Goal: Task Accomplishment & Management: Complete application form

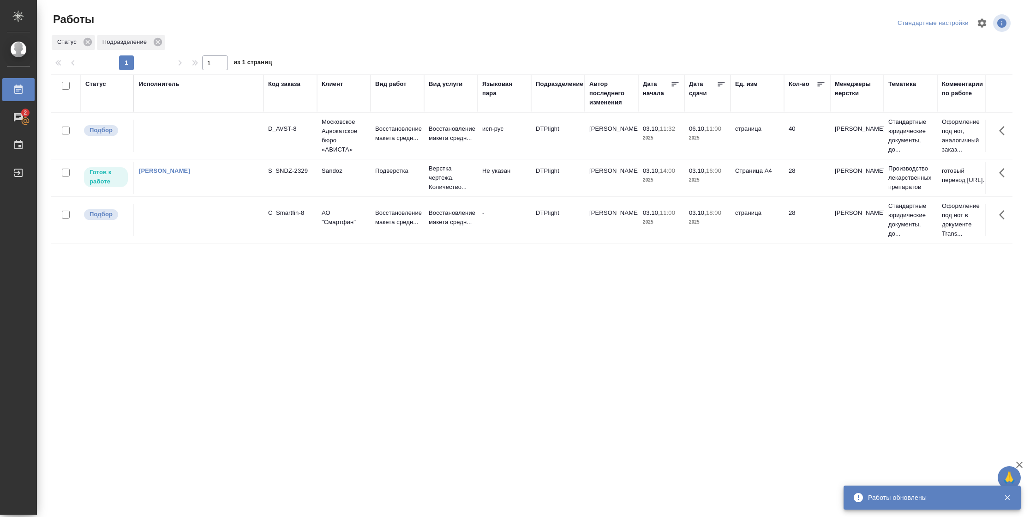
click at [790, 181] on td "28" at bounding box center [807, 178] width 46 height 32
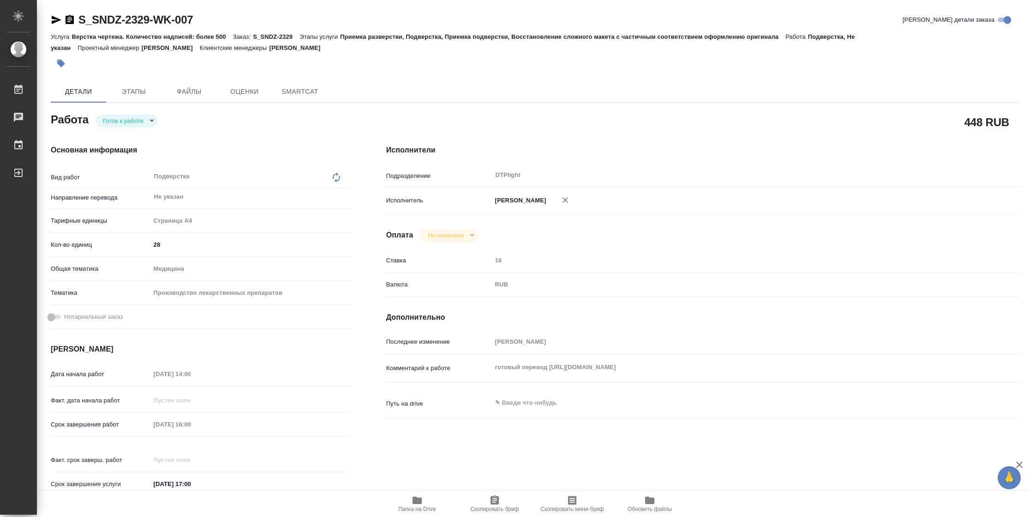
type textarea "x"
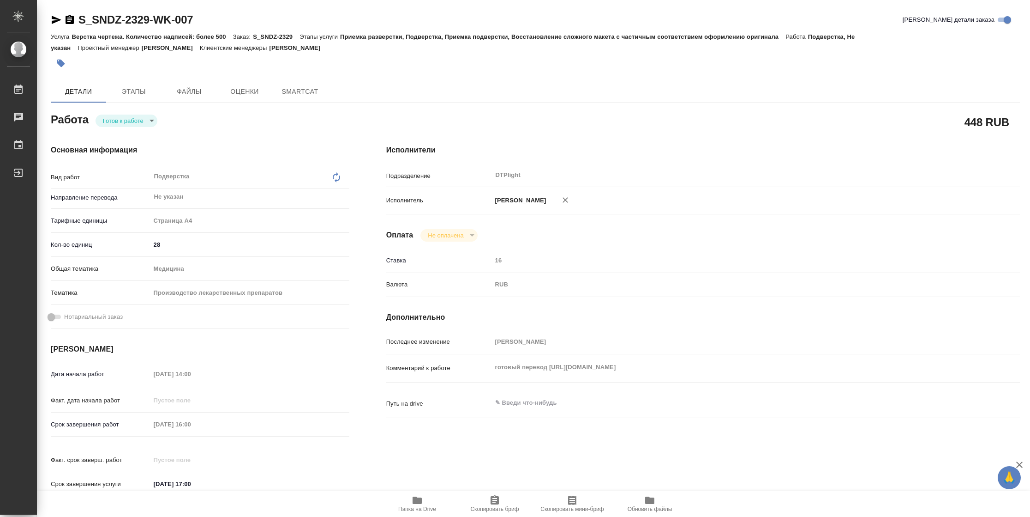
type textarea "x"
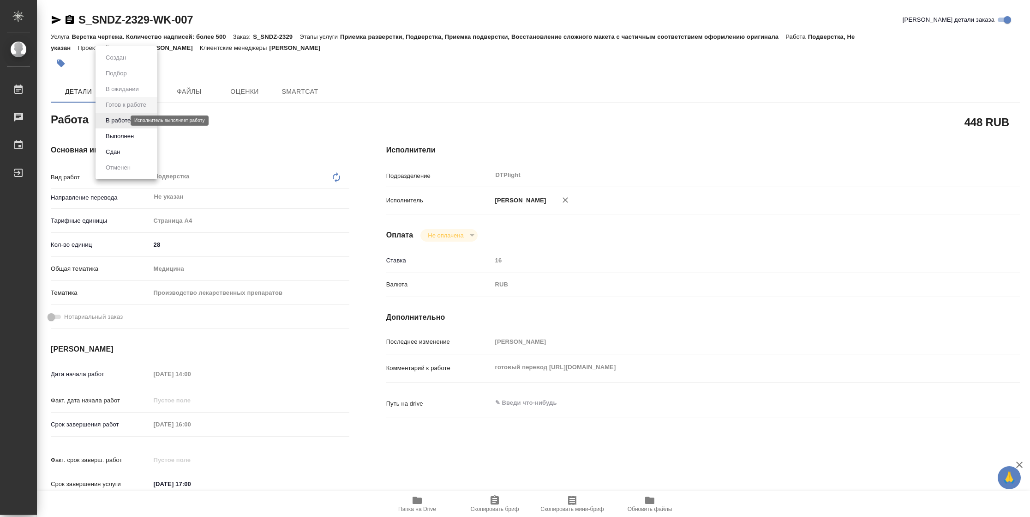
click at [121, 119] on body "🙏 .cls-1 fill:#fff; AWATERA Vasilyeva Natalia Работы Чаты График Выйти S_SNDZ-2…" at bounding box center [515, 258] width 1030 height 517
type textarea "x"
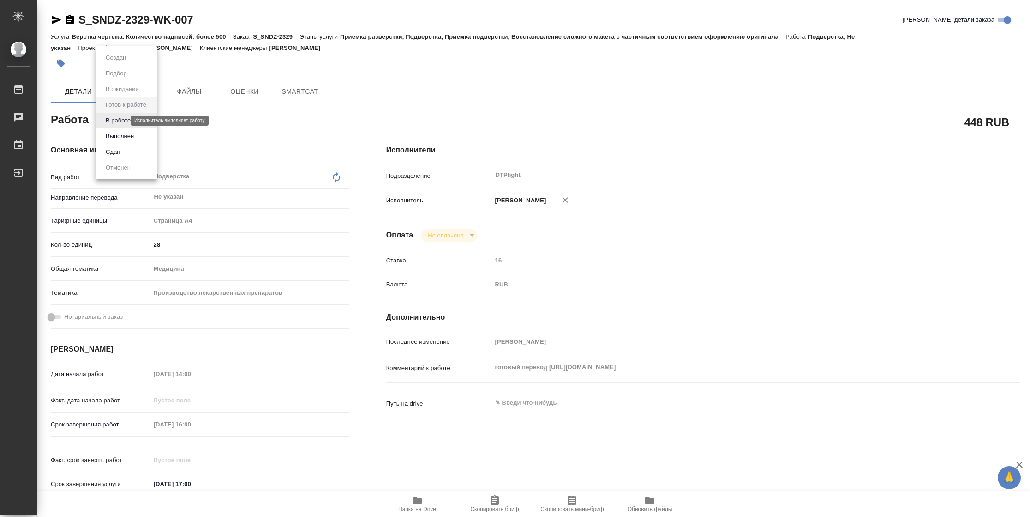
type textarea "x"
click at [121, 119] on button "В работе" at bounding box center [118, 120] width 30 height 10
type textarea "x"
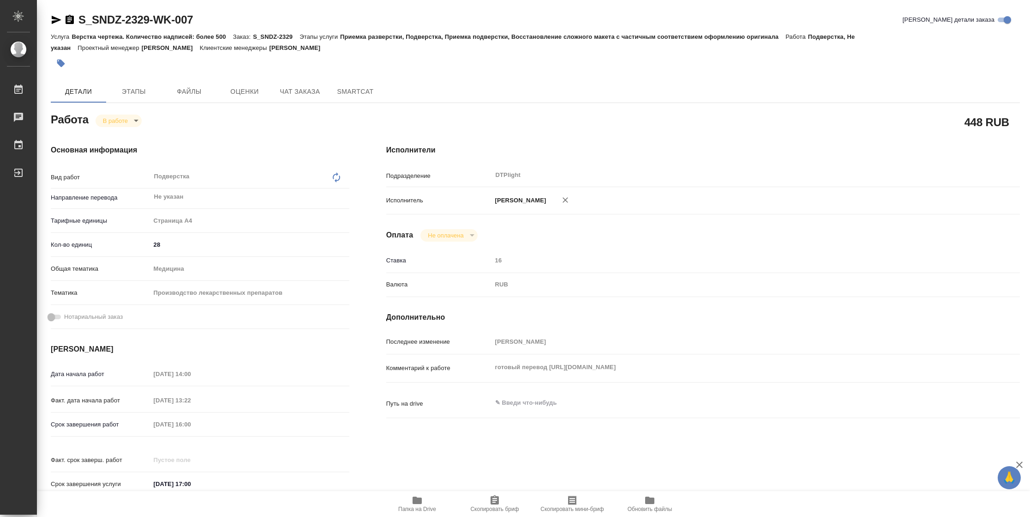
type textarea "x"
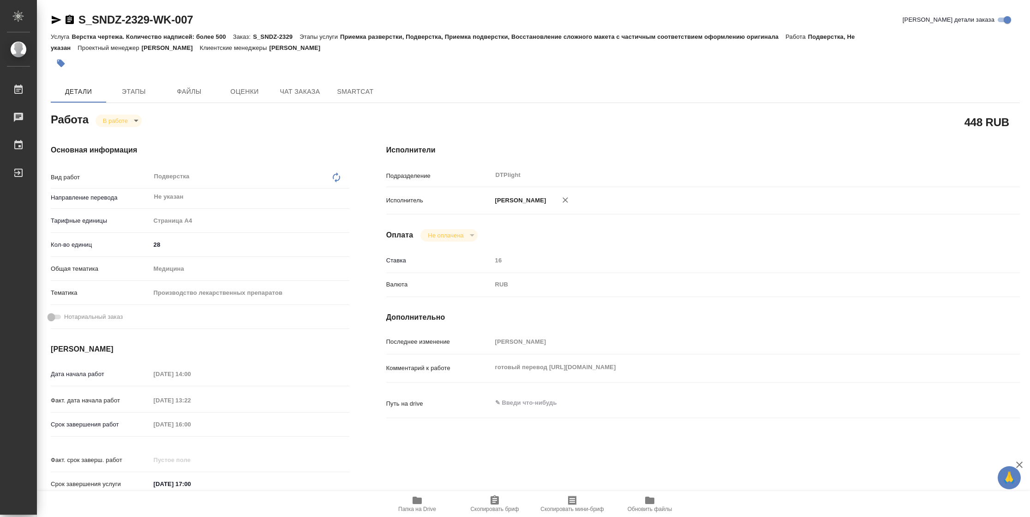
type textarea "x"
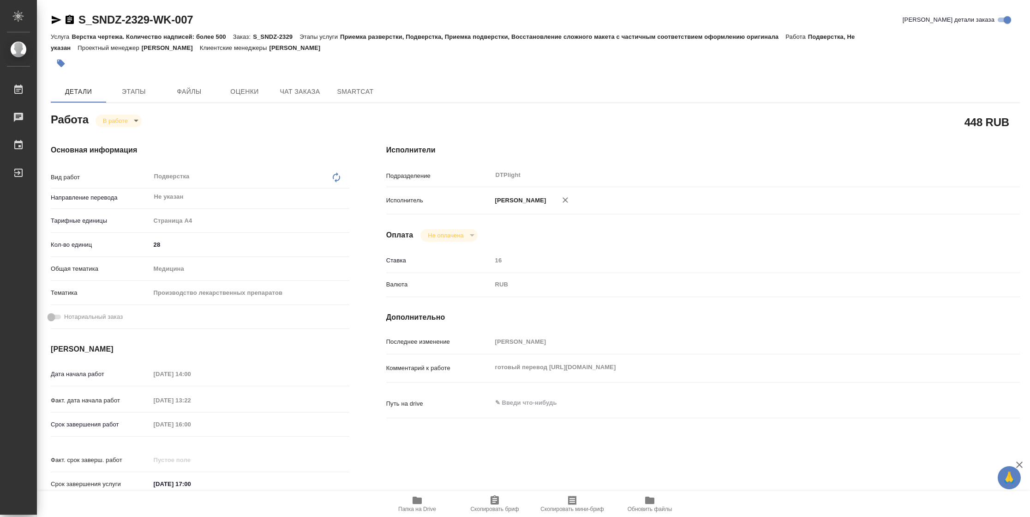
type textarea "x"
